Goal: Find specific page/section: Find specific page/section

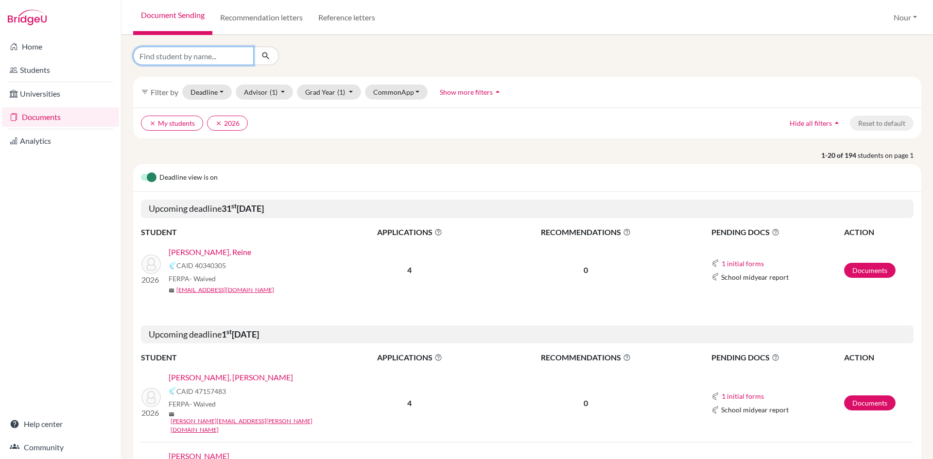
click at [194, 54] on input "Find student by name..." at bounding box center [193, 56] width 120 height 18
type input "jana"
click button "submit" at bounding box center [266, 56] width 26 height 18
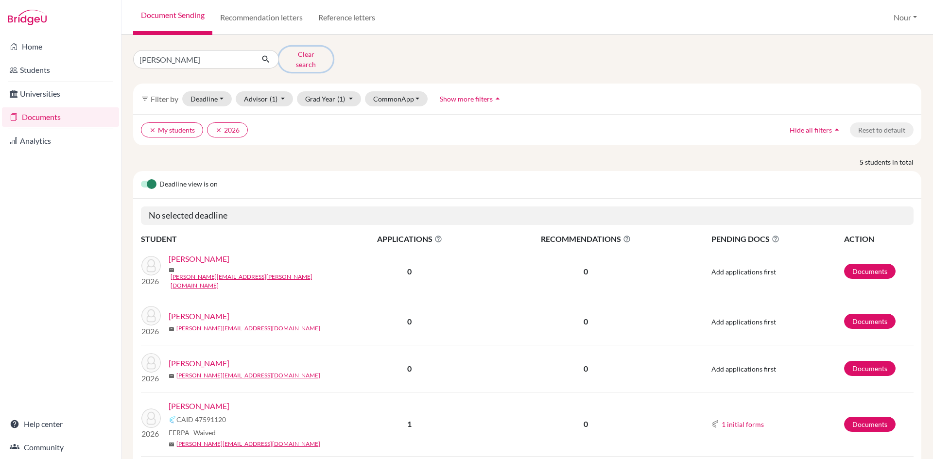
click at [321, 60] on button "Clear search" at bounding box center [306, 59] width 54 height 25
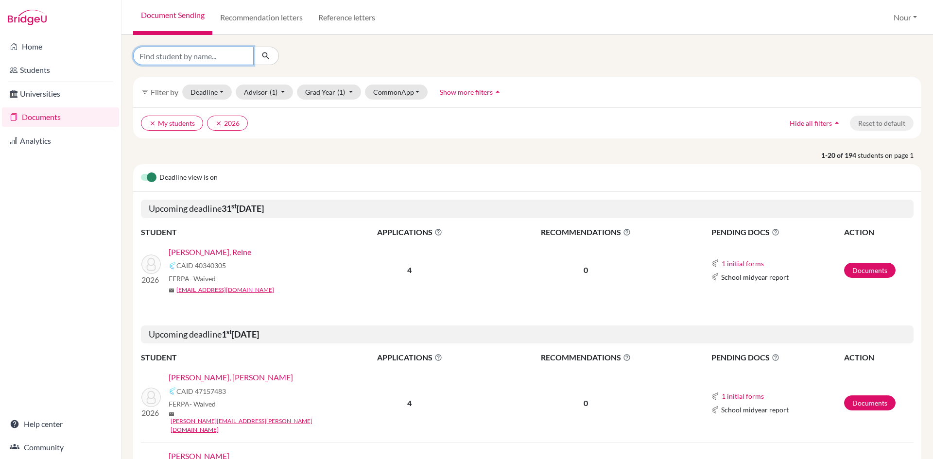
click at [199, 55] on input "Find student by name..." at bounding box center [193, 56] width 120 height 18
type input "jana"
click button "submit" at bounding box center [266, 56] width 26 height 18
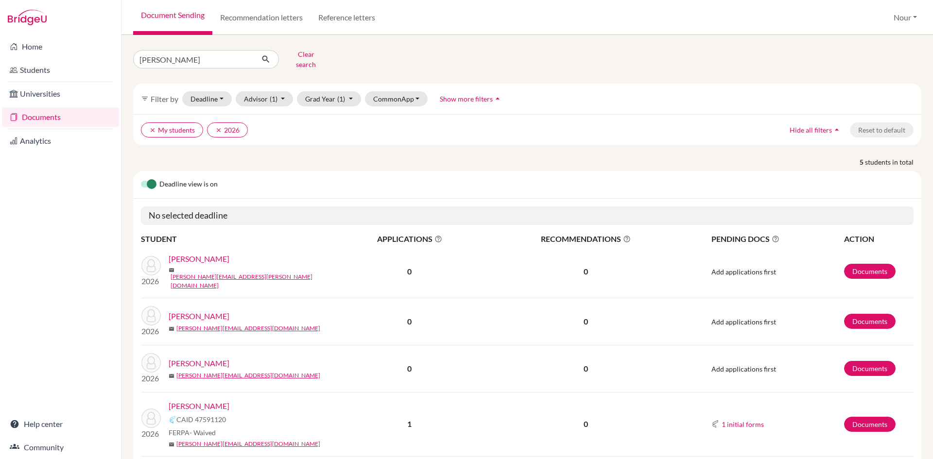
click at [189, 400] on link "[PERSON_NAME]" at bounding box center [199, 406] width 61 height 12
